Goal: Information Seeking & Learning: Learn about a topic

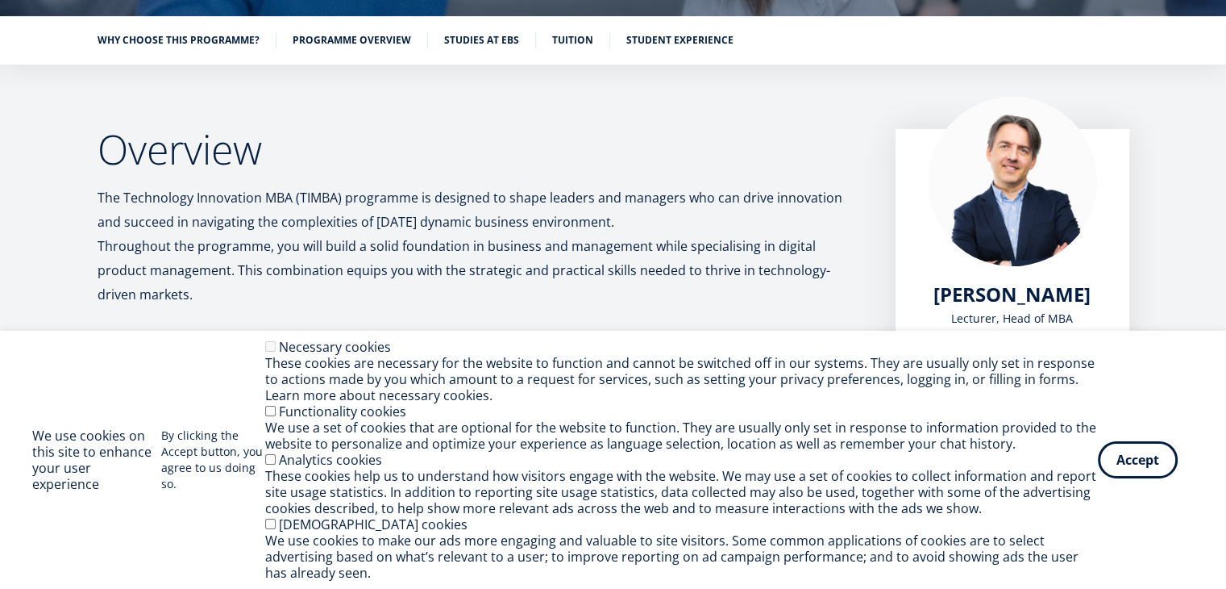
scroll to position [403, 0]
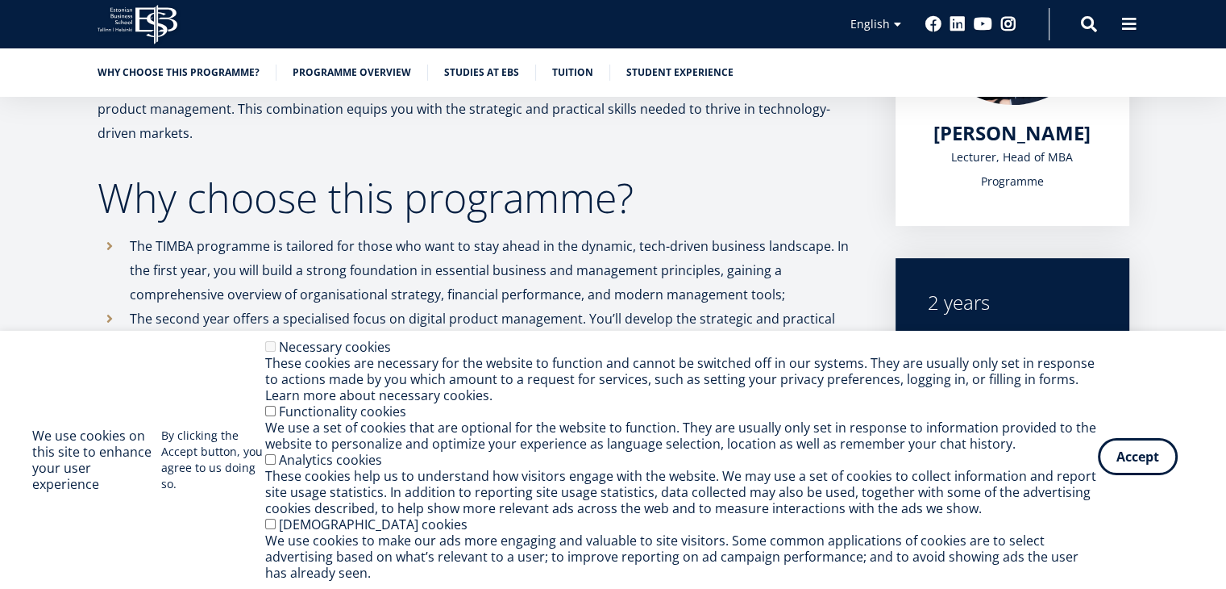
click at [1139, 443] on button "Accept" at bounding box center [1138, 456] width 80 height 37
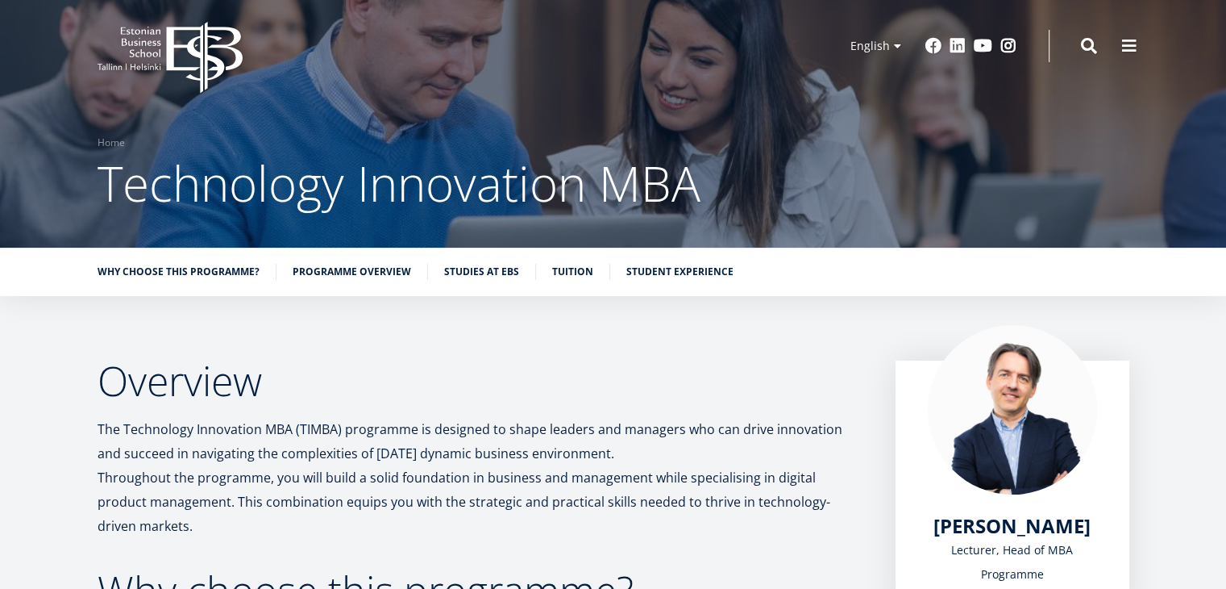
scroll to position [0, 0]
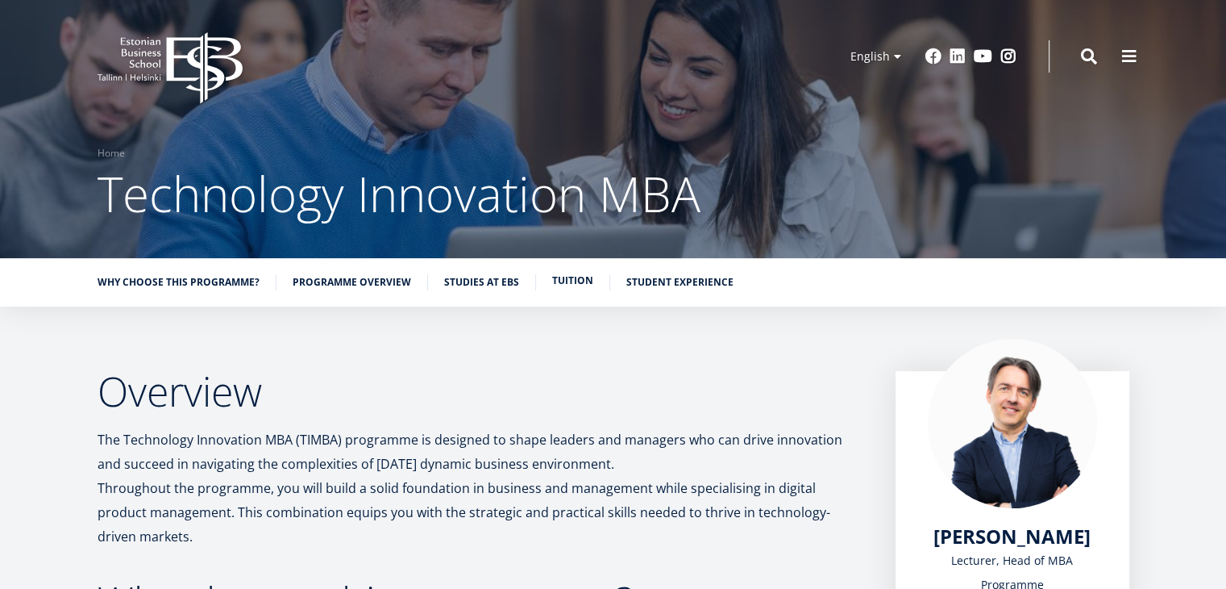
click at [578, 279] on link "Tuition" at bounding box center [572, 281] width 41 height 16
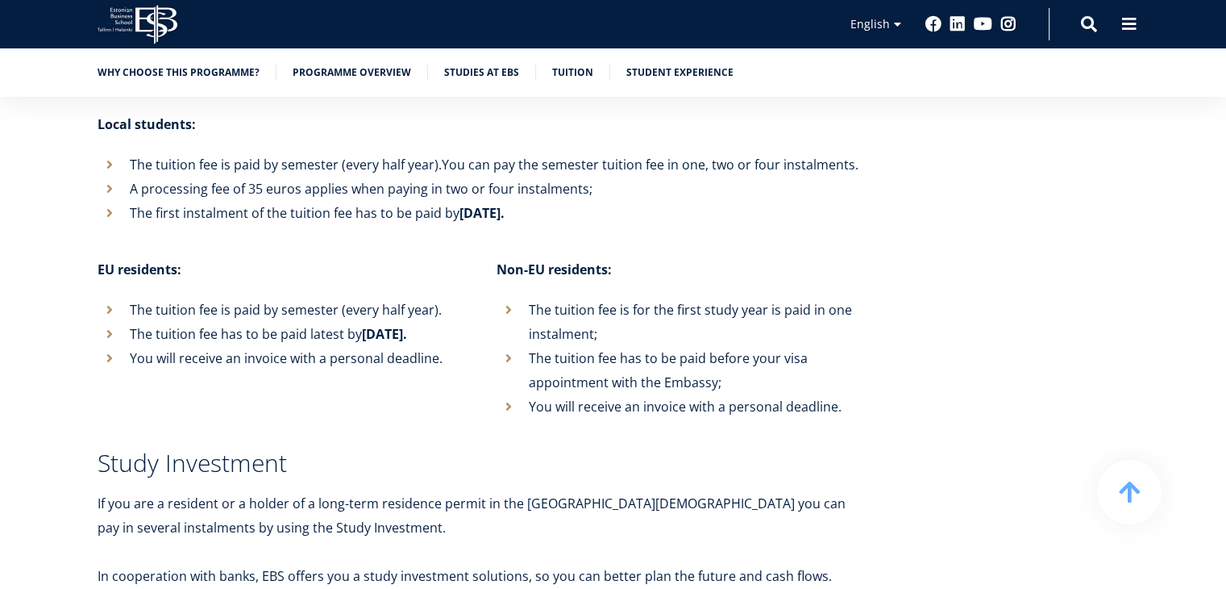
scroll to position [5594, 0]
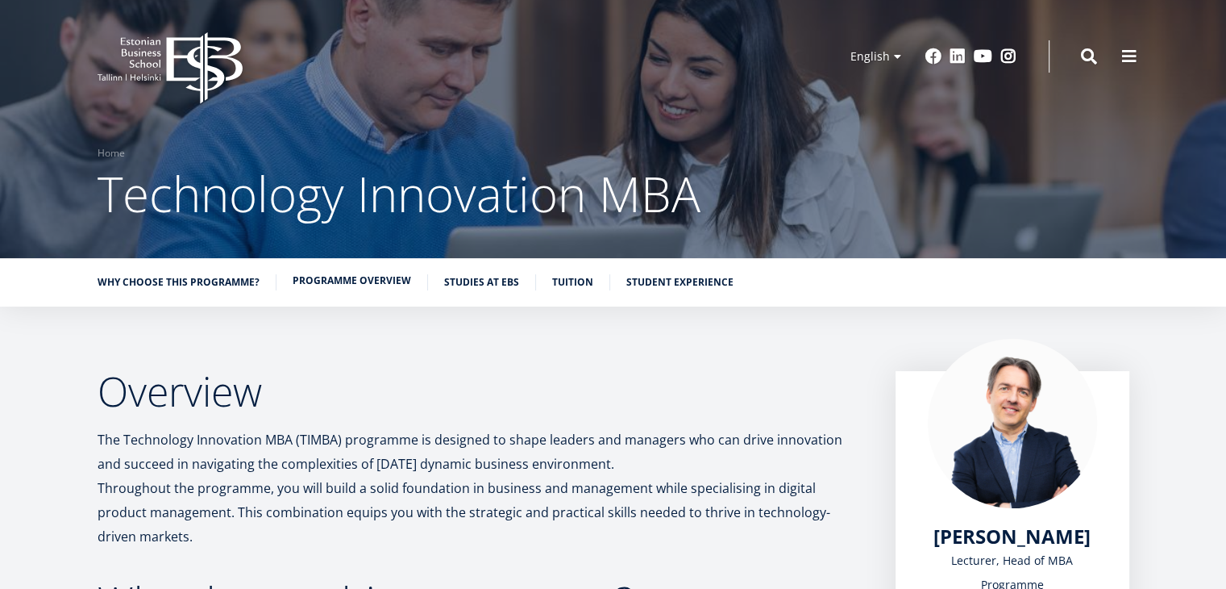
click at [394, 283] on link "Programme overview" at bounding box center [352, 281] width 119 height 16
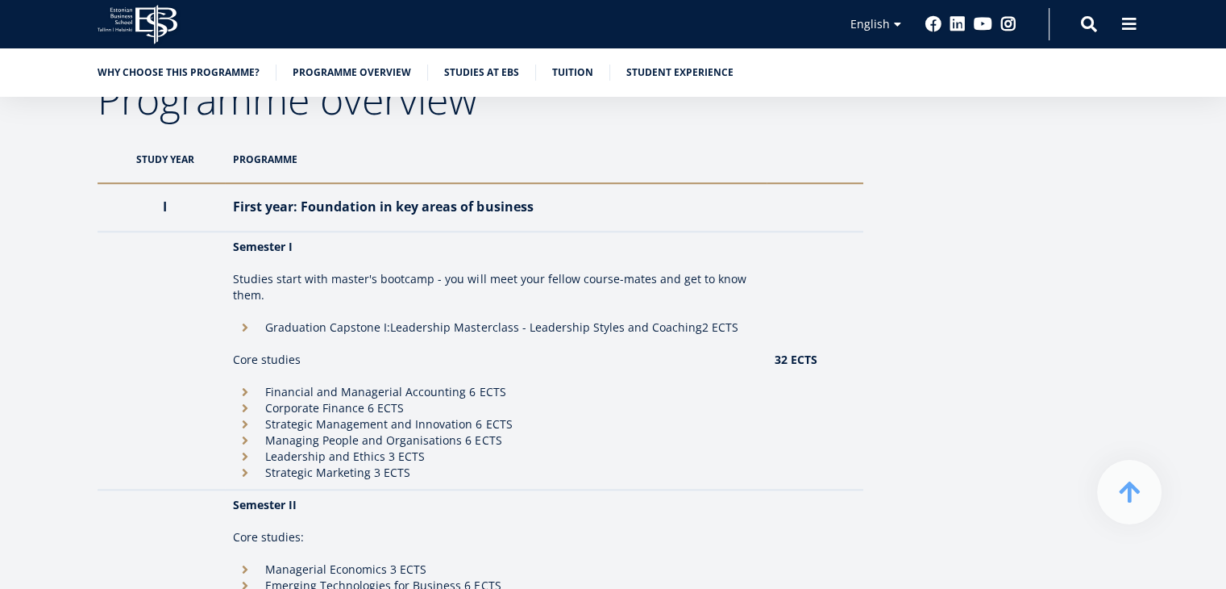
scroll to position [1396, 0]
drag, startPoint x: 726, startPoint y: 70, endPoint x: 619, endPoint y: 59, distance: 107.8
click at [619, 59] on div "Why choose this programme? Programme overview Studies at EBS Tuition Student ex…" at bounding box center [613, 72] width 1226 height 48
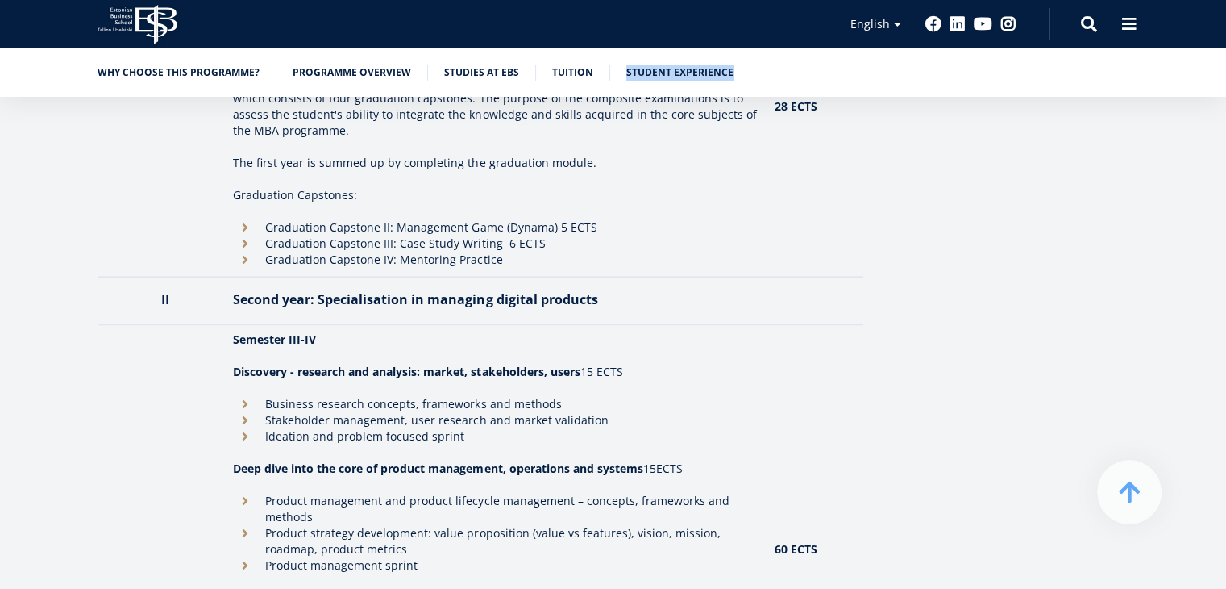
scroll to position [2041, 0]
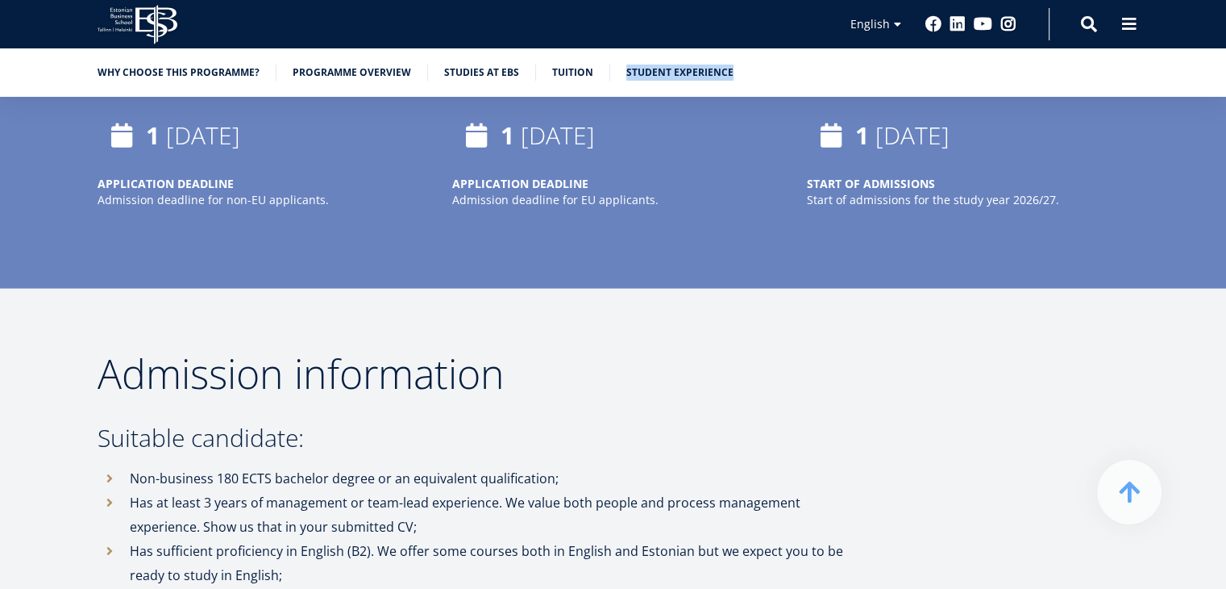
scroll to position [3225, 0]
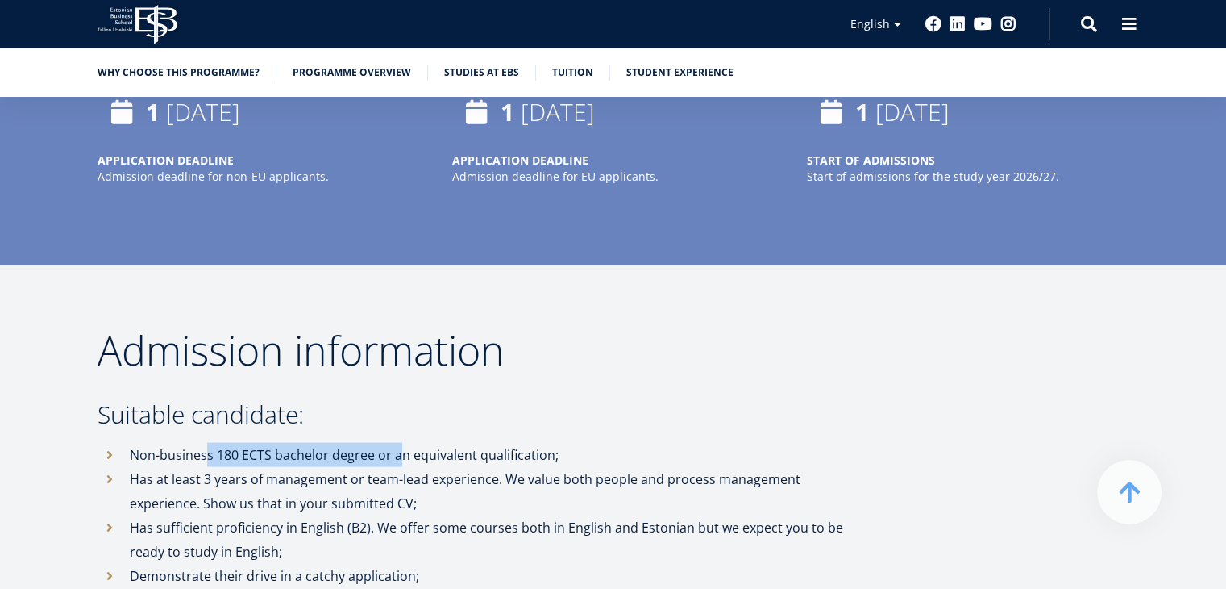
drag, startPoint x: 203, startPoint y: 401, endPoint x: 395, endPoint y: 401, distance: 191.9
click at [395, 443] on p "Non-business 180 ECTS bachelor degree or an equivalent qualification;" at bounding box center [497, 455] width 734 height 24
drag, startPoint x: 203, startPoint y: 436, endPoint x: 316, endPoint y: 439, distance: 112.9
click at [316, 467] on li "Has at least 3 years of management or team-lead experience. We value both peopl…" at bounding box center [481, 491] width 766 height 48
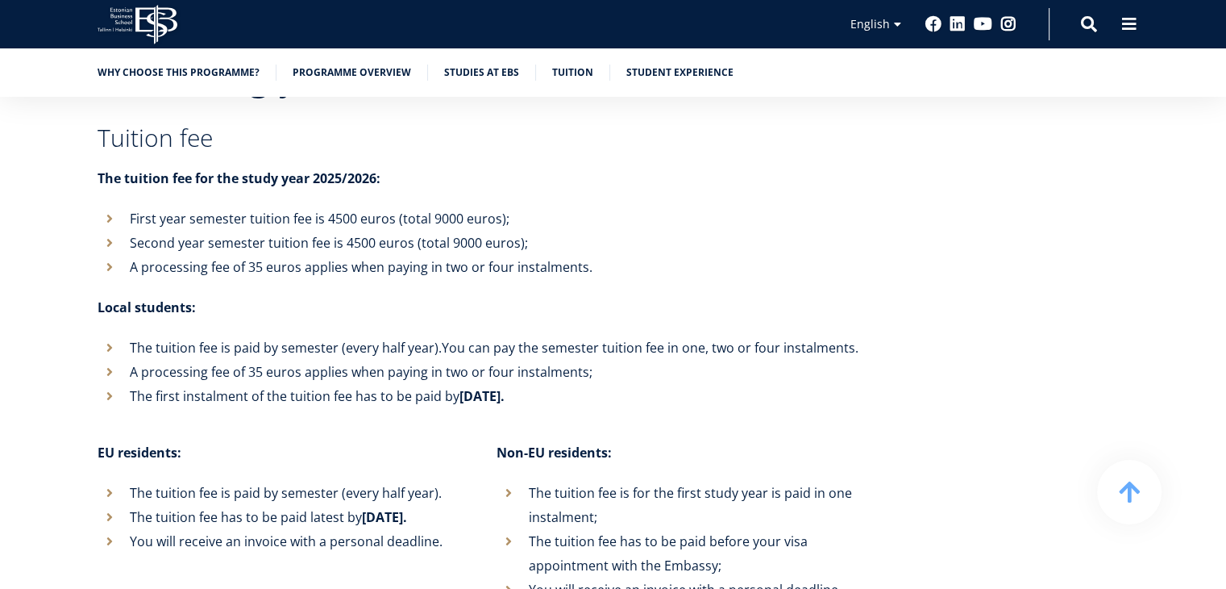
scroll to position [5482, 0]
